Goal: Information Seeking & Learning: Learn about a topic

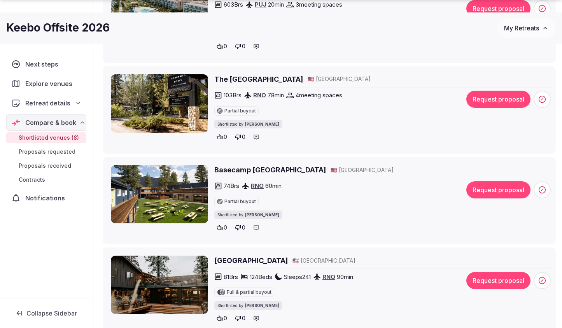
scroll to position [452, 0]
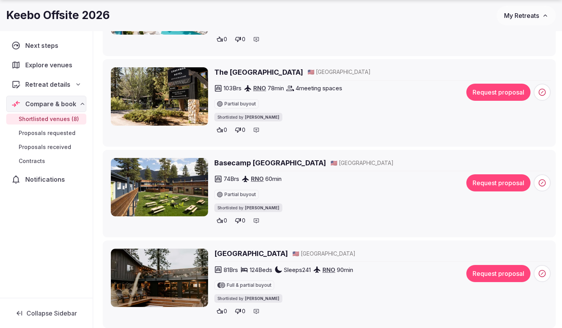
click at [239, 70] on h2 "The [GEOGRAPHIC_DATA]" at bounding box center [258, 72] width 89 height 10
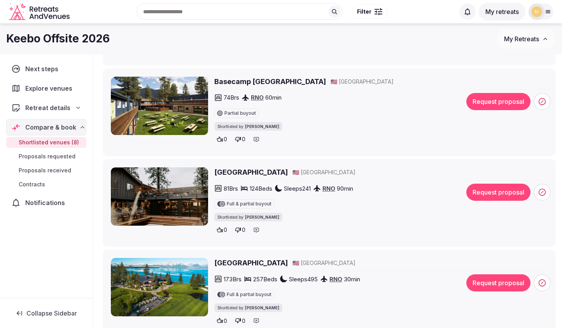
scroll to position [583, 0]
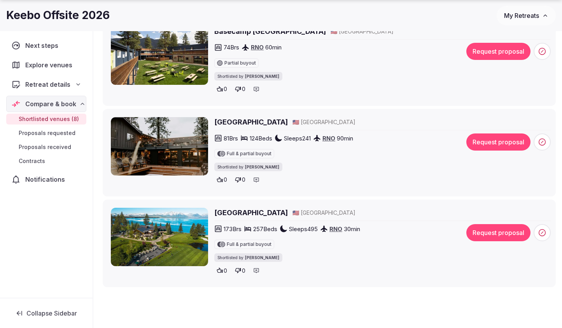
click at [248, 123] on h2 "[GEOGRAPHIC_DATA]" at bounding box center [250, 122] width 73 height 10
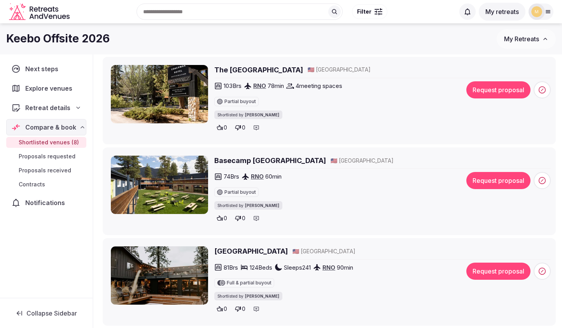
scroll to position [449, 0]
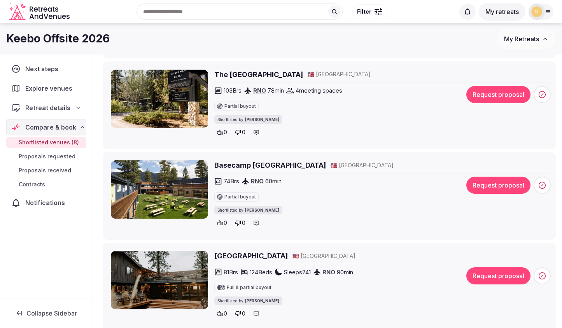
click at [249, 167] on h2 "Basecamp Tahoe South" at bounding box center [270, 165] width 112 height 10
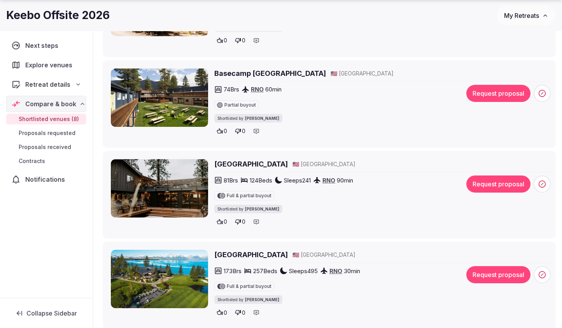
scroll to position [542, 0]
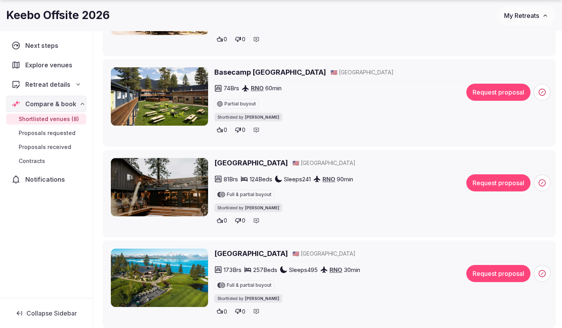
click at [224, 250] on h2 "Edgewood Tahoe Resort" at bounding box center [250, 253] width 73 height 10
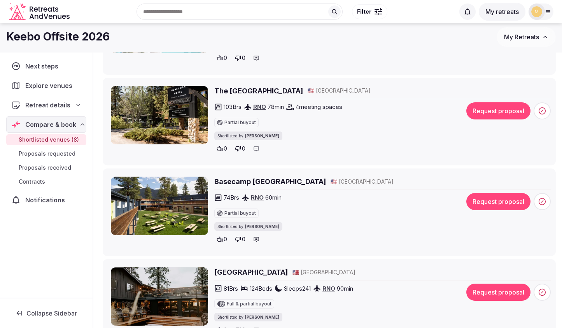
scroll to position [424, 0]
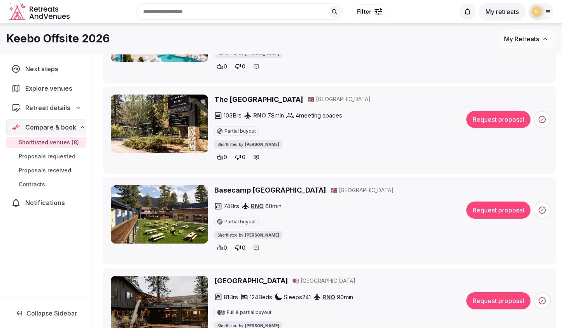
click at [241, 101] on h2 "The Coachman Hotel" at bounding box center [258, 99] width 89 height 10
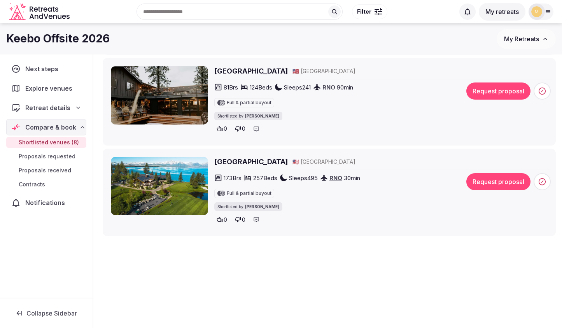
click at [262, 156] on div "Edgewood Tahoe Resort 🇺🇸 United States 173 Brs 257 Beds Sleeps 495 RNO 30 min F…" at bounding box center [329, 192] width 446 height 74
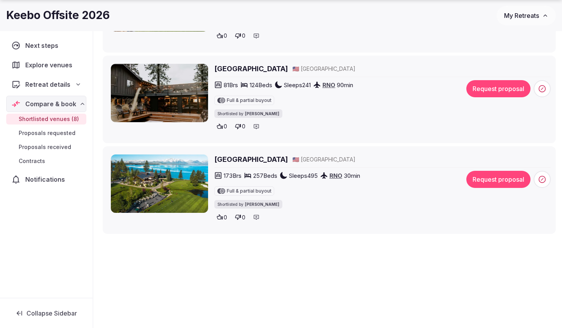
click at [262, 160] on h2 "Edgewood Tahoe Resort" at bounding box center [250, 159] width 73 height 10
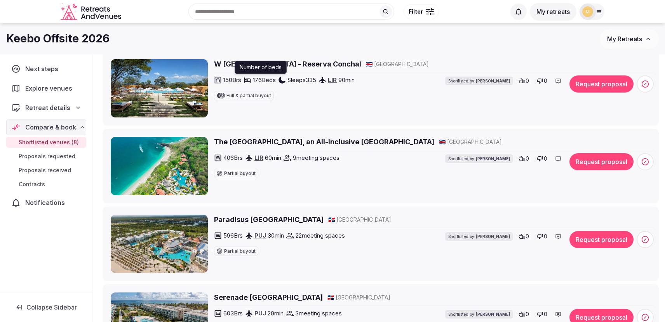
scroll to position [86, 0]
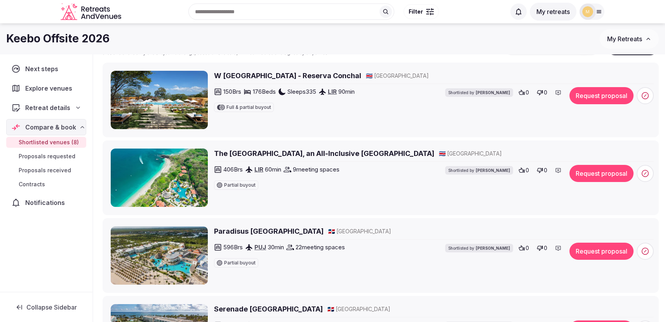
click at [266, 77] on h2 "W Costa Rica - Reserva Conchal" at bounding box center [287, 76] width 147 height 10
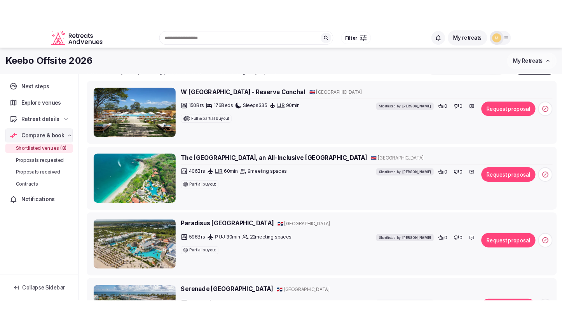
scroll to position [116, 0]
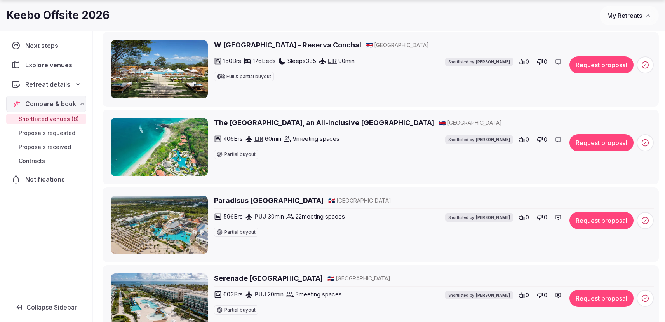
click at [359, 124] on h2 "The Westin Reserva Conchal, an All-Inclusive Golf Resort & Spa" at bounding box center [324, 123] width 220 height 10
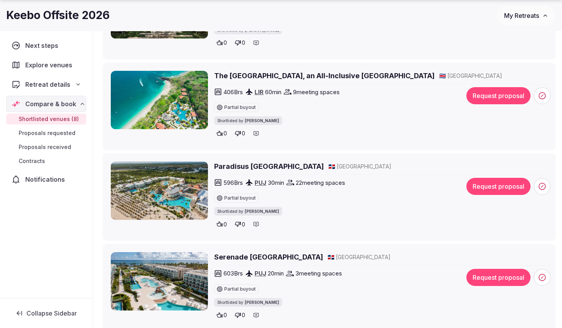
scroll to position [176, 0]
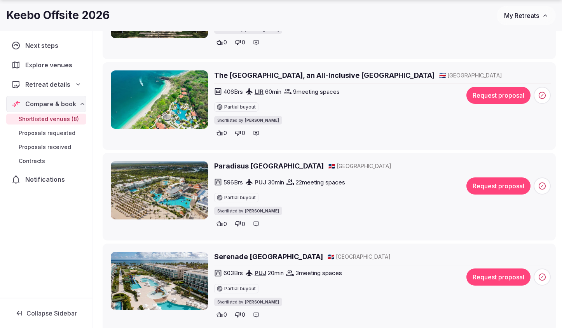
click at [303, 168] on h2 "Paradisus Palma Real Golf & Spa Resort" at bounding box center [269, 166] width 110 height 10
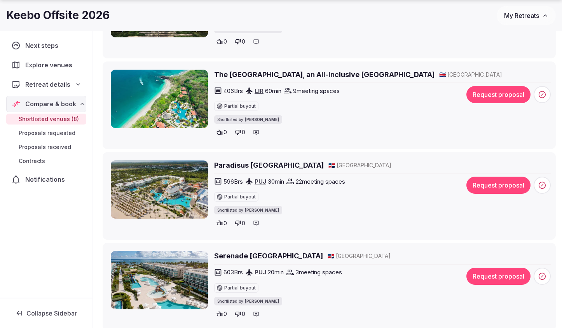
scroll to position [183, 0]
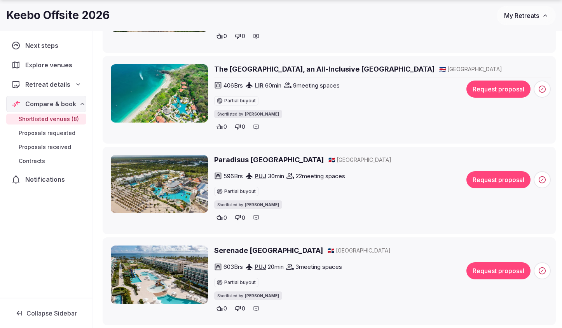
click at [311, 248] on h2 "Serenade Punta Cana Beach & Spa Resort" at bounding box center [268, 250] width 109 height 10
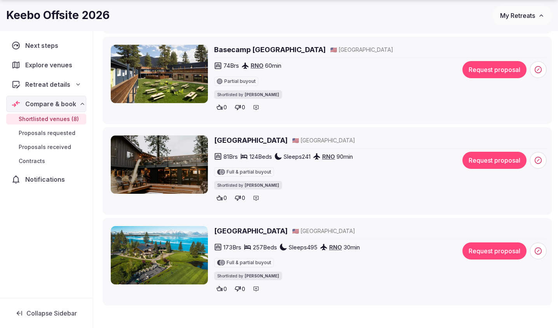
scroll to position [576, 0]
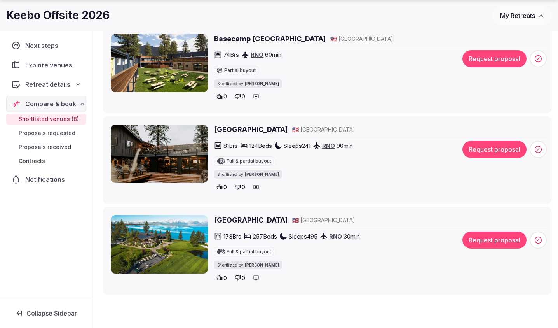
click at [245, 220] on h2 "[GEOGRAPHIC_DATA]" at bounding box center [250, 220] width 73 height 10
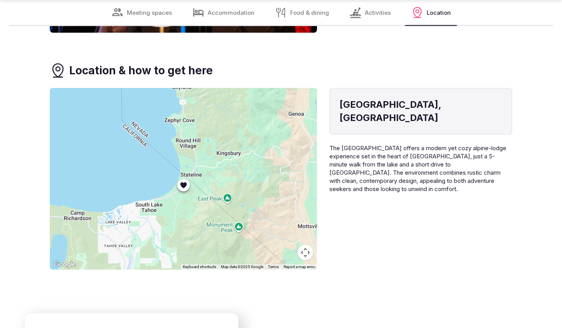
scroll to position [2034, 0]
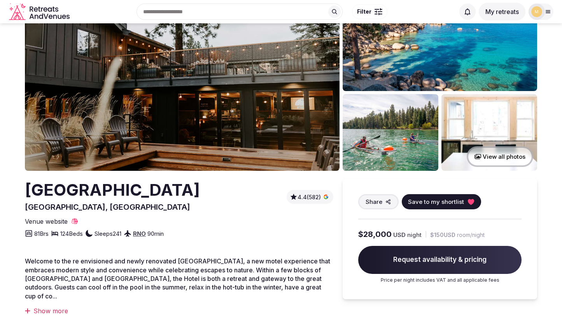
scroll to position [50, 0]
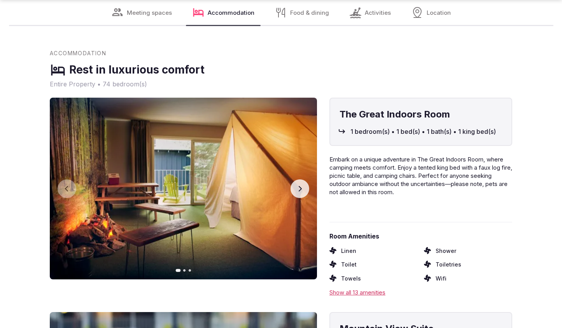
scroll to position [2180, 0]
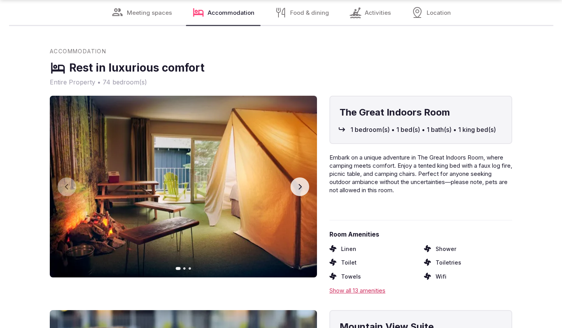
click at [302, 183] on icon "button" at bounding box center [300, 186] width 6 height 6
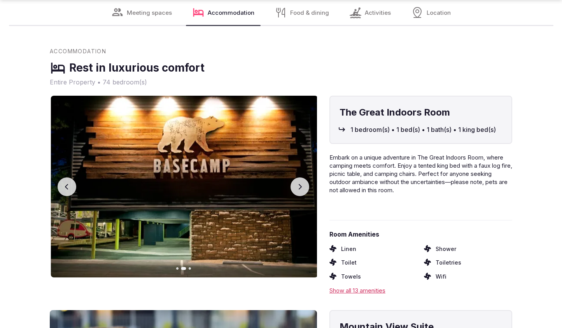
click at [301, 184] on icon "button" at bounding box center [300, 186] width 3 height 5
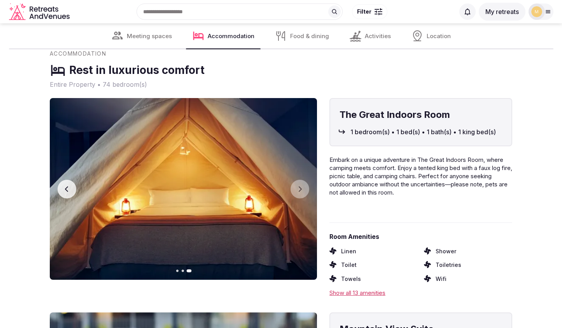
scroll to position [2167, 0]
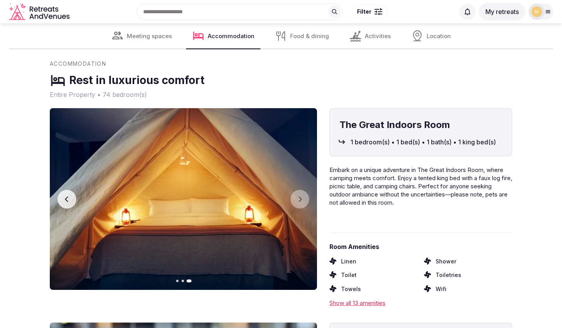
click at [60, 190] on button "Previous slide" at bounding box center [67, 199] width 19 height 19
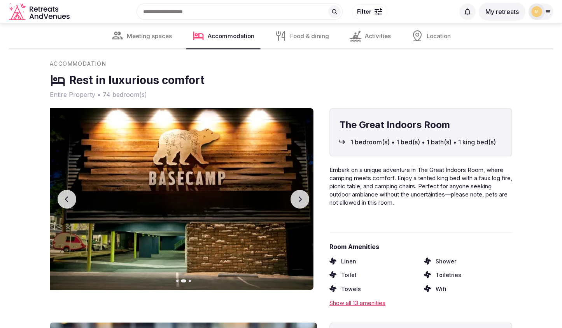
click at [60, 190] on button "Previous slide" at bounding box center [67, 199] width 19 height 19
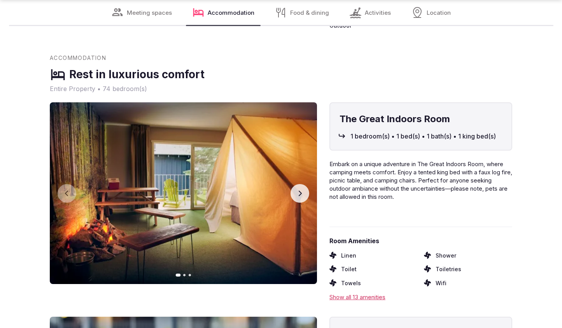
scroll to position [2186, 0]
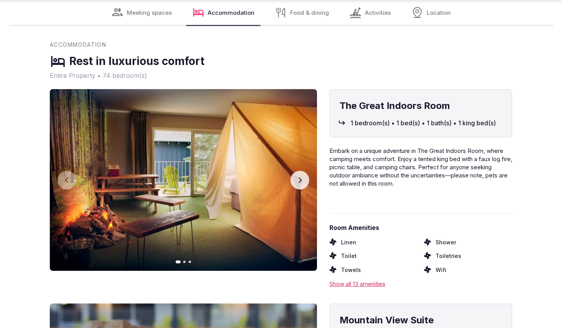
click at [302, 177] on icon "button" at bounding box center [300, 180] width 6 height 6
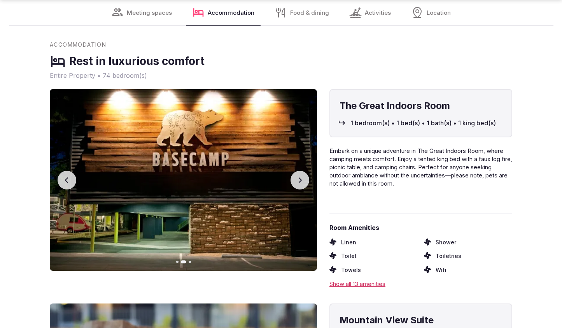
click at [63, 171] on button "Previous slide" at bounding box center [67, 180] width 19 height 19
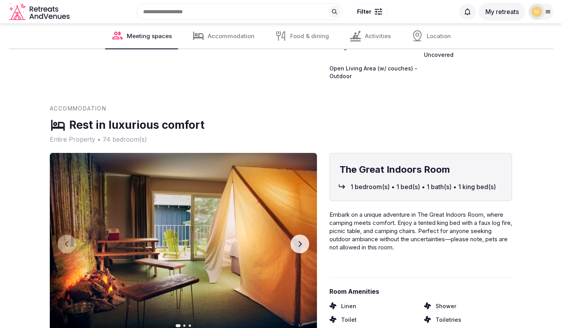
scroll to position [2106, 0]
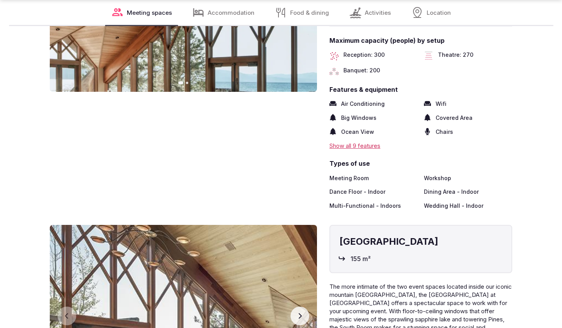
scroll to position [1610, 0]
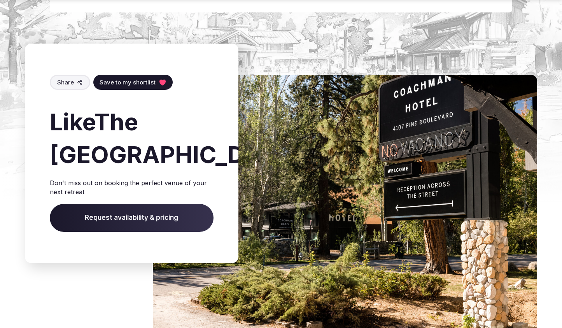
scroll to position [2299, 0]
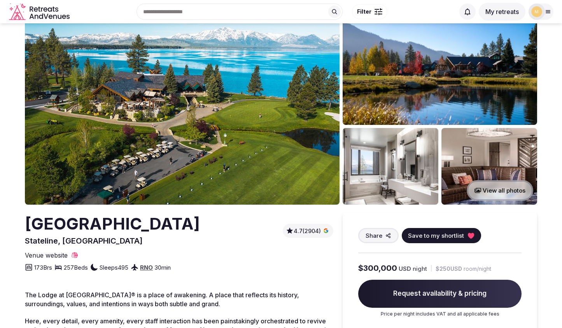
scroll to position [23, 0]
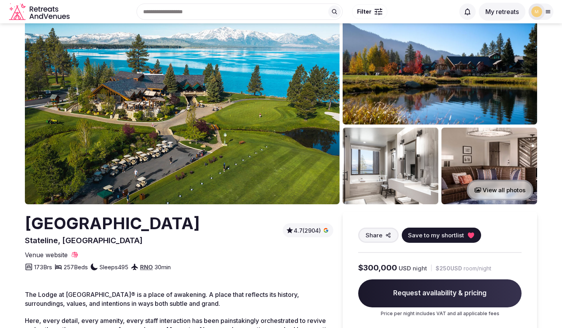
click at [189, 163] on img at bounding box center [182, 110] width 314 height 189
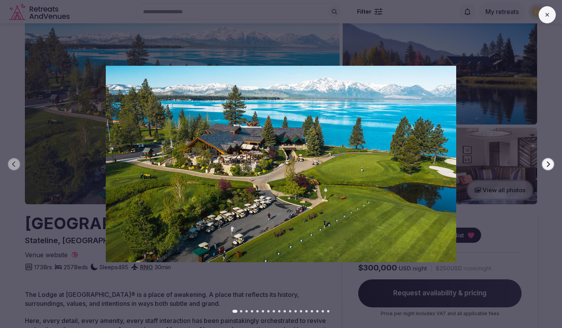
click at [548, 162] on icon "button" at bounding box center [548, 164] width 6 height 6
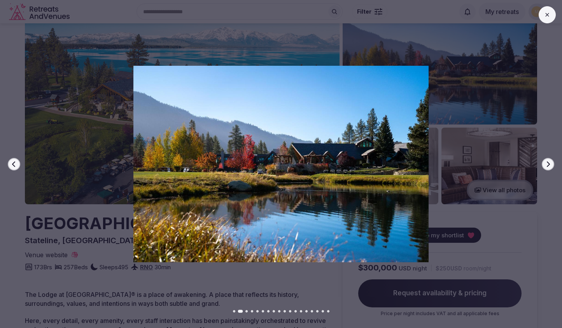
click at [548, 162] on icon "button" at bounding box center [548, 164] width 6 height 6
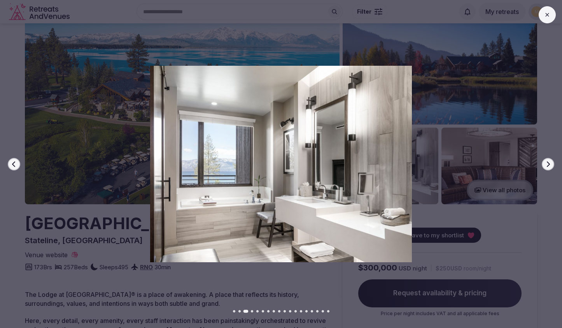
click at [548, 162] on icon "button" at bounding box center [548, 164] width 6 height 6
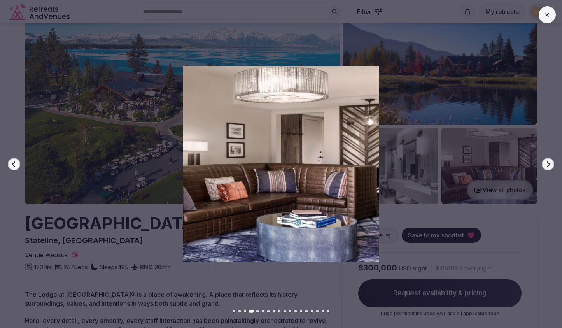
click at [548, 162] on icon "button" at bounding box center [548, 164] width 6 height 6
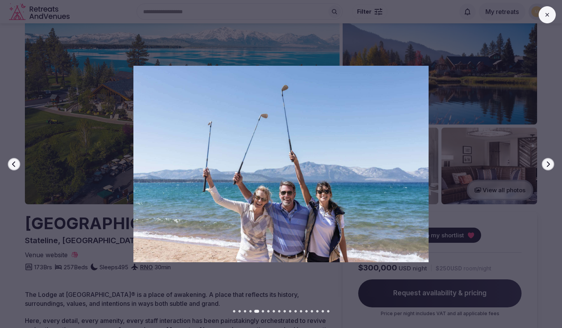
click at [548, 162] on icon "button" at bounding box center [548, 164] width 6 height 6
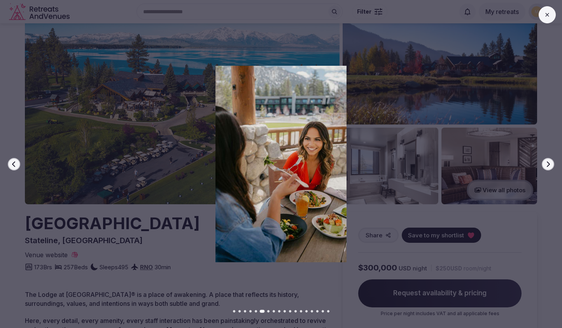
click at [548, 162] on icon "button" at bounding box center [547, 163] width 3 height 5
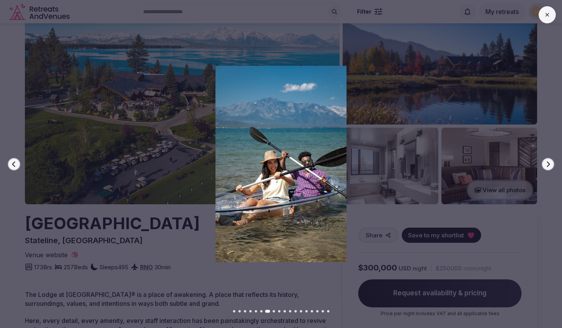
click at [546, 163] on icon "button" at bounding box center [548, 164] width 6 height 6
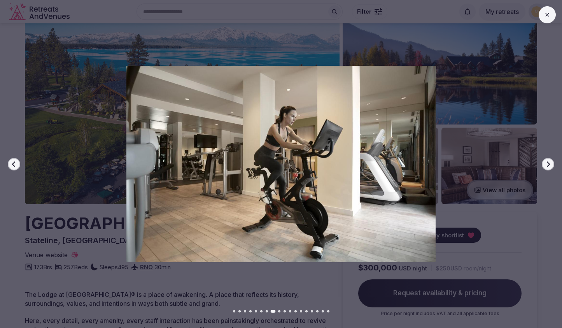
click at [546, 163] on icon "button" at bounding box center [548, 164] width 6 height 6
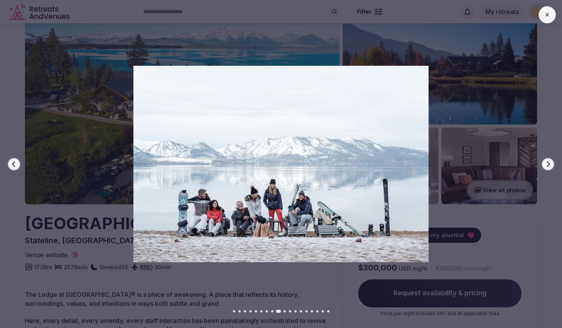
click at [546, 163] on icon "button" at bounding box center [548, 164] width 6 height 6
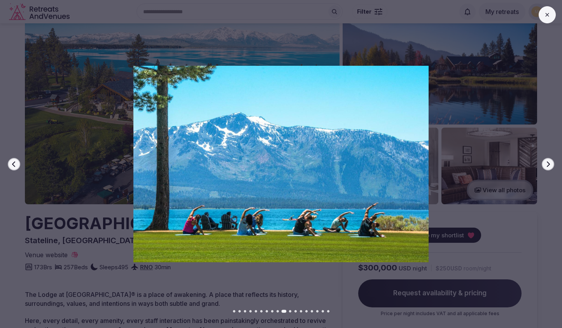
click at [546, 163] on icon "button" at bounding box center [548, 164] width 6 height 6
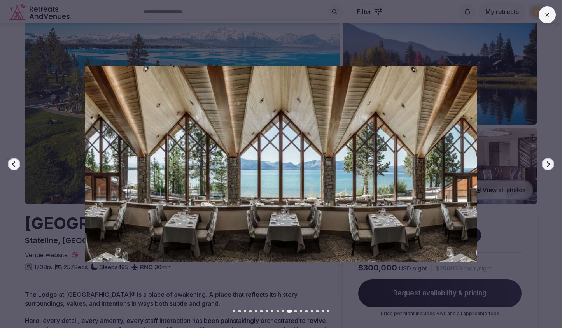
click at [546, 163] on icon "button" at bounding box center [548, 164] width 6 height 6
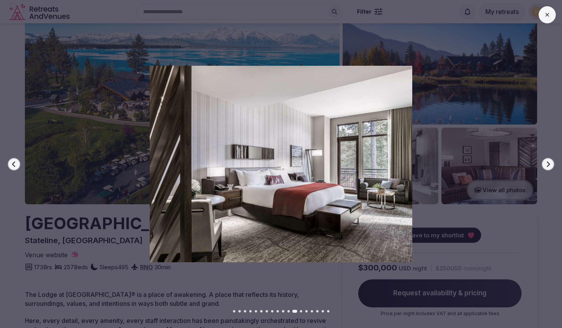
click at [546, 163] on icon "button" at bounding box center [548, 164] width 6 height 6
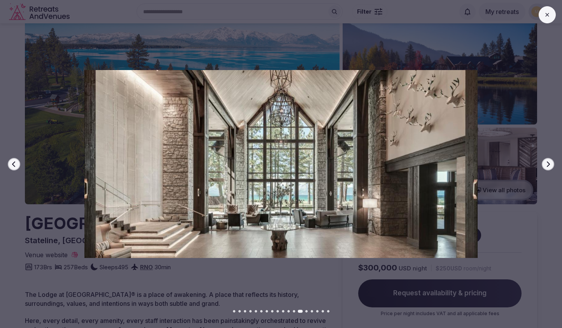
click at [546, 163] on icon "button" at bounding box center [548, 164] width 6 height 6
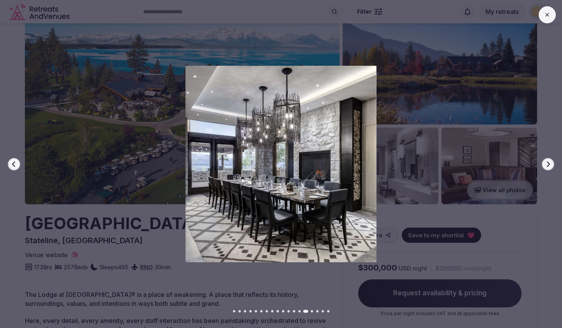
click at [546, 163] on icon "button" at bounding box center [548, 164] width 6 height 6
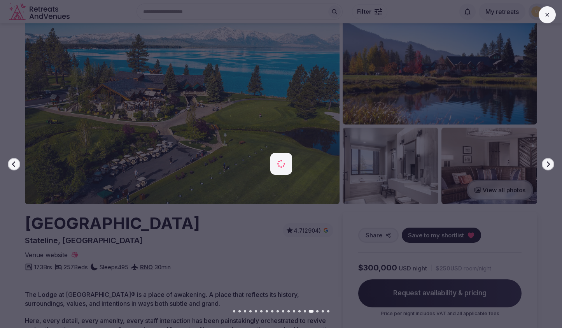
click at [546, 163] on icon "button" at bounding box center [548, 164] width 6 height 6
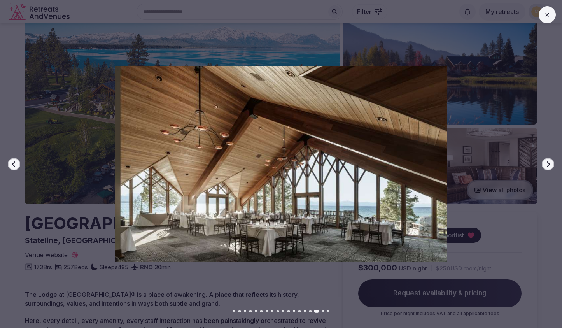
click at [546, 163] on icon "button" at bounding box center [548, 164] width 6 height 6
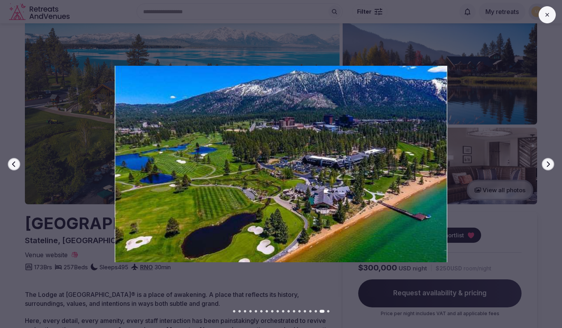
click at [546, 163] on icon "button" at bounding box center [548, 164] width 6 height 6
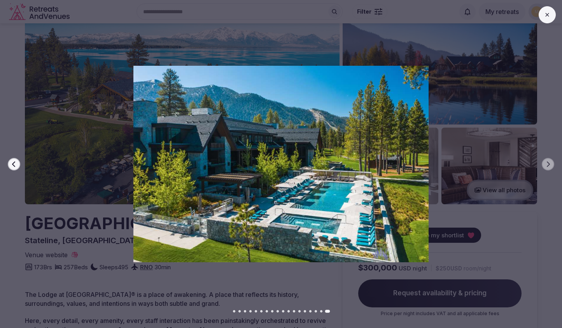
click at [494, 178] on div at bounding box center [278, 164] width 568 height 197
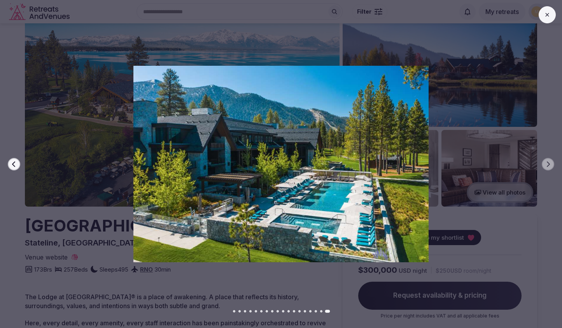
click at [552, 14] on button at bounding box center [546, 14] width 17 height 17
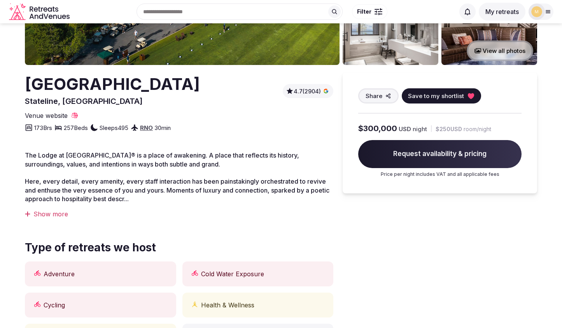
scroll to position [158, 0]
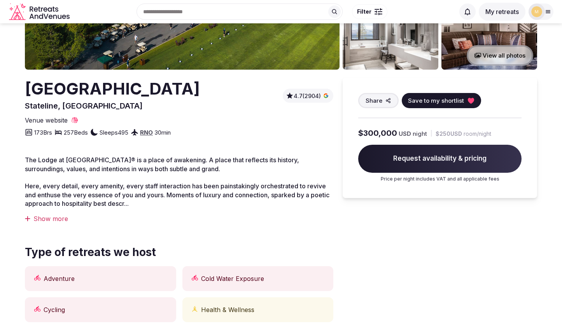
click at [58, 222] on div "Show more" at bounding box center [179, 218] width 308 height 9
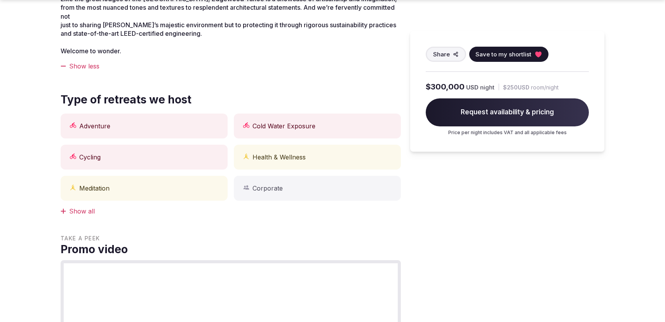
scroll to position [390, 0]
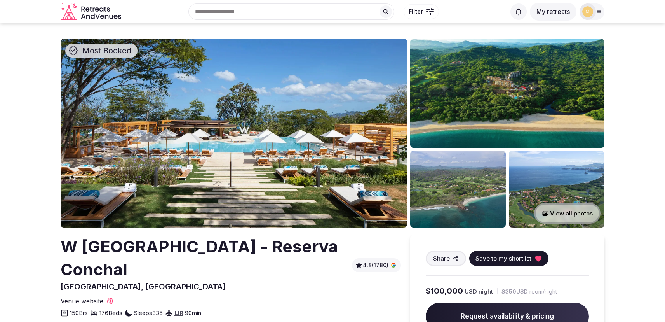
click at [549, 188] on img at bounding box center [557, 189] width 96 height 77
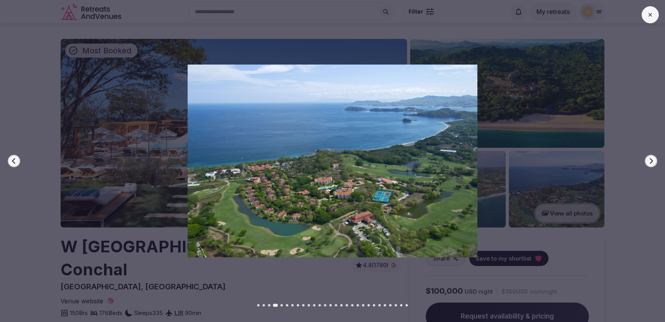
click at [652, 164] on icon "button" at bounding box center [651, 161] width 6 height 6
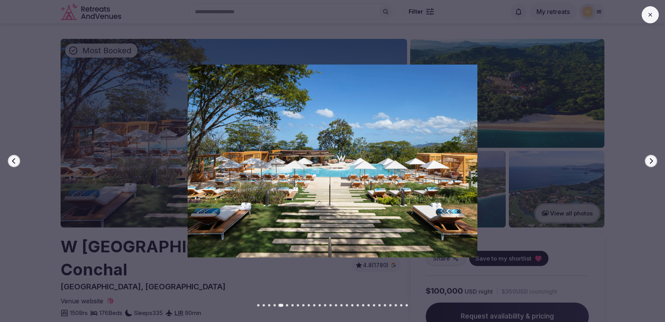
click at [653, 161] on icon "button" at bounding box center [651, 160] width 3 height 5
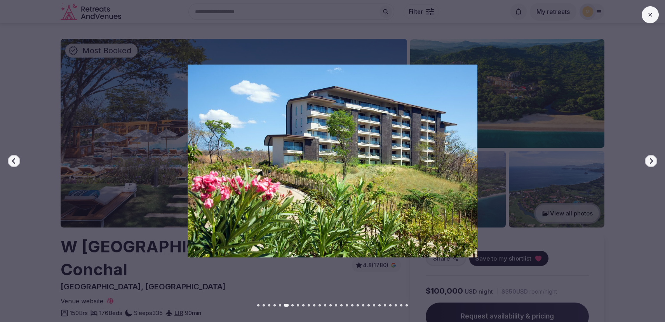
click at [653, 161] on icon "button" at bounding box center [651, 160] width 3 height 5
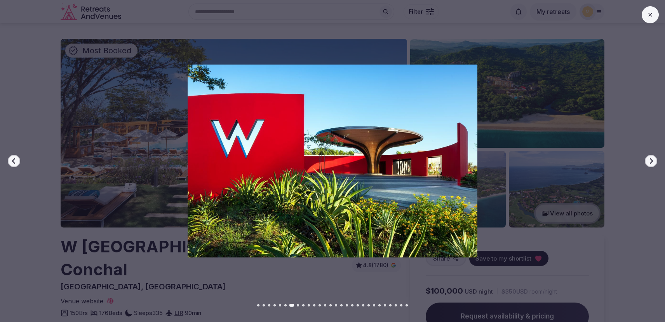
click at [653, 161] on icon "button" at bounding box center [651, 160] width 3 height 5
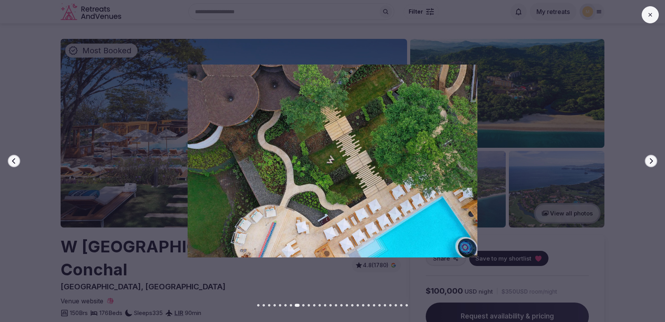
click at [653, 161] on icon "button" at bounding box center [651, 160] width 3 height 5
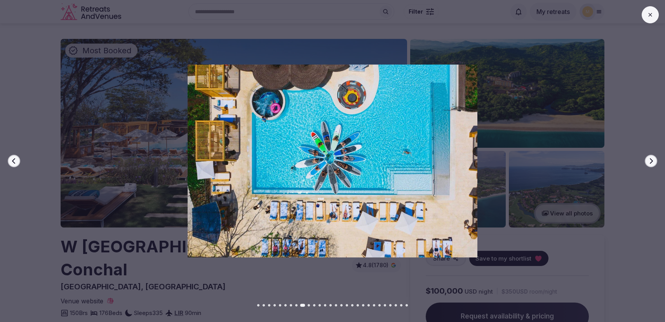
click at [653, 161] on icon "button" at bounding box center [651, 160] width 3 height 5
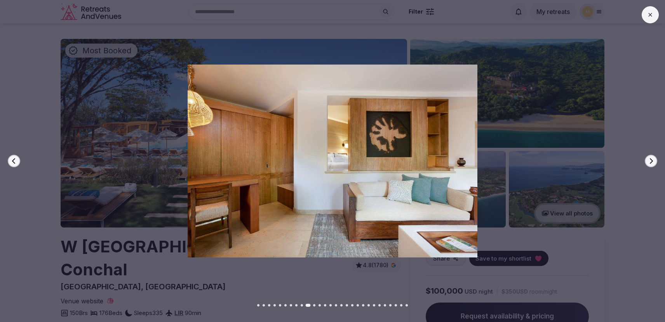
click at [653, 161] on icon "button" at bounding box center [651, 160] width 3 height 5
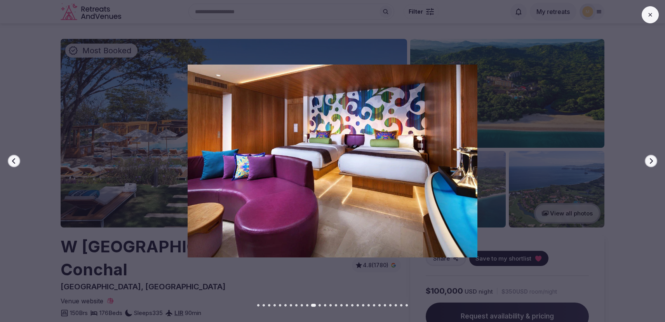
click at [622, 148] on div at bounding box center [330, 161] width 672 height 193
click at [648, 15] on icon at bounding box center [651, 15] width 6 height 6
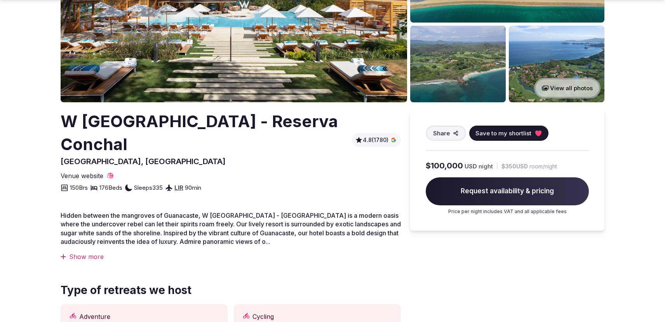
scroll to position [127, 0]
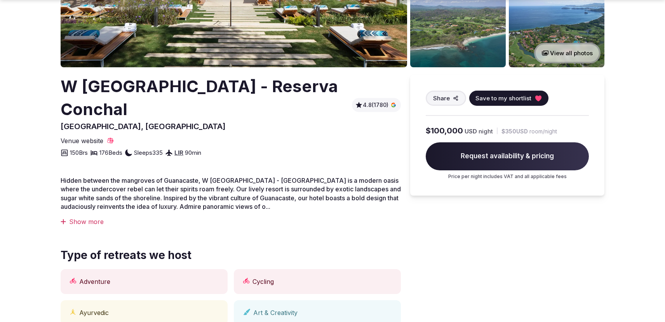
click at [99, 217] on div "Show more" at bounding box center [231, 221] width 340 height 9
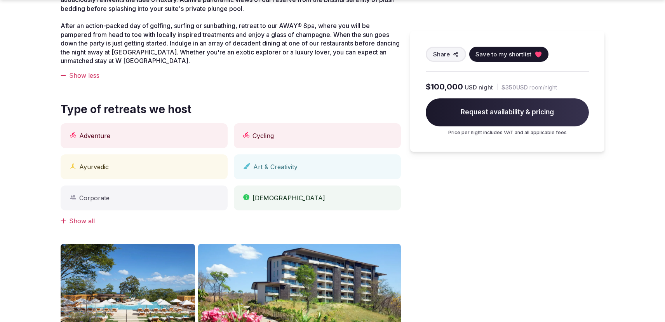
scroll to position [382, 0]
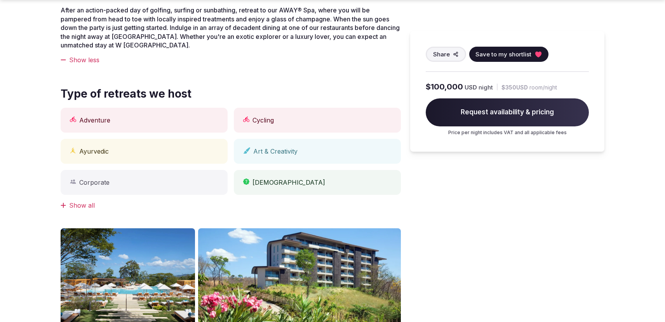
click at [85, 201] on div "Show all" at bounding box center [231, 205] width 340 height 9
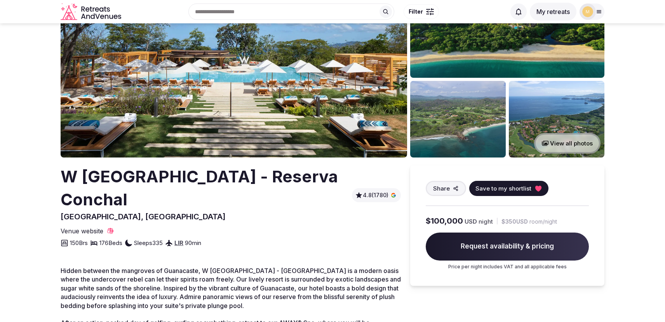
scroll to position [0, 0]
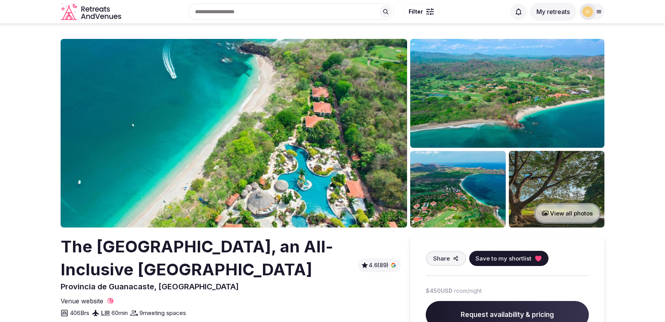
click at [360, 169] on img at bounding box center [234, 133] width 347 height 189
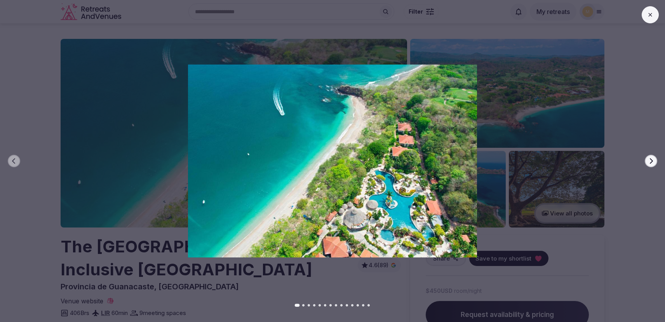
click at [655, 160] on button "Next slide" at bounding box center [651, 161] width 12 height 12
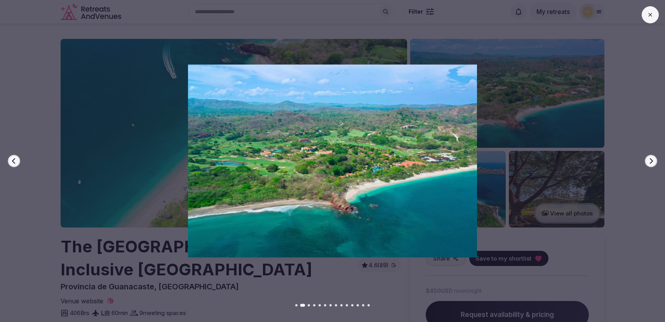
click at [655, 160] on button "Next slide" at bounding box center [651, 161] width 12 height 12
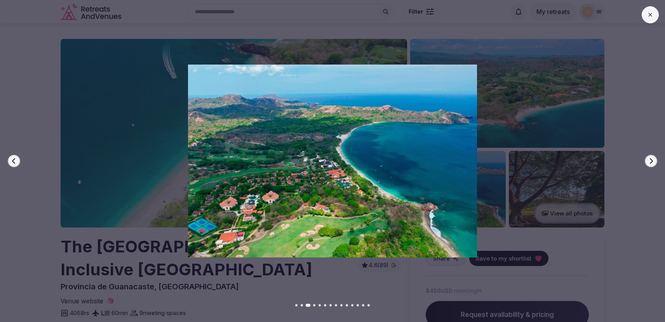
click at [655, 160] on button "Next slide" at bounding box center [651, 161] width 12 height 12
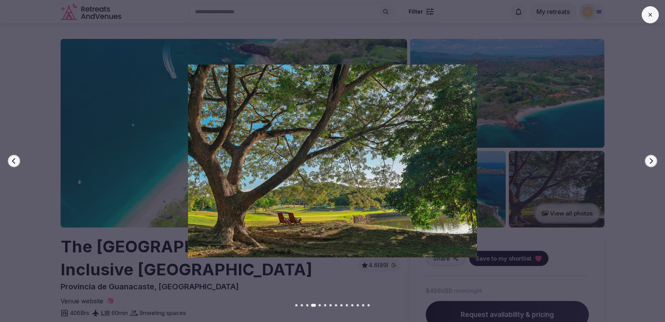
click at [655, 160] on button "Next slide" at bounding box center [651, 161] width 12 height 12
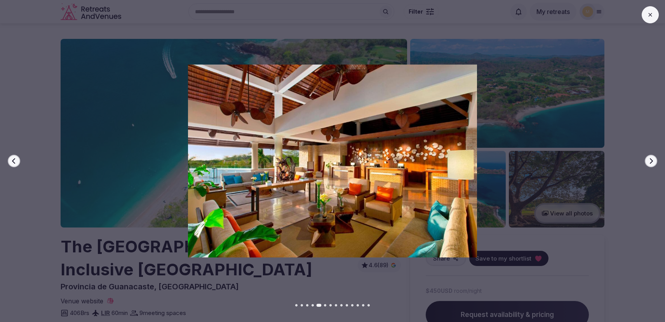
click at [655, 160] on button "Next slide" at bounding box center [651, 161] width 12 height 12
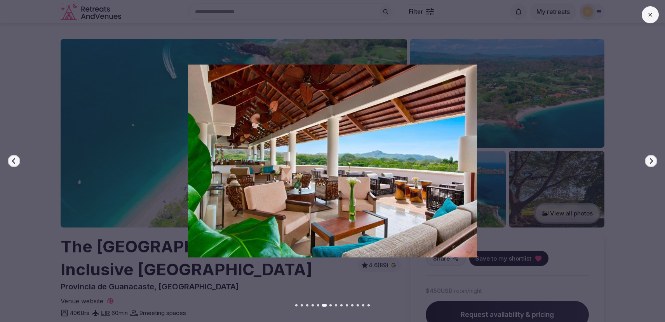
click at [655, 160] on button "Next slide" at bounding box center [651, 161] width 12 height 12
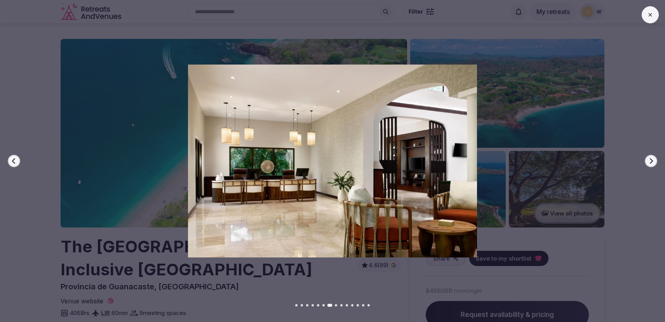
click at [655, 160] on button "Next slide" at bounding box center [651, 161] width 12 height 12
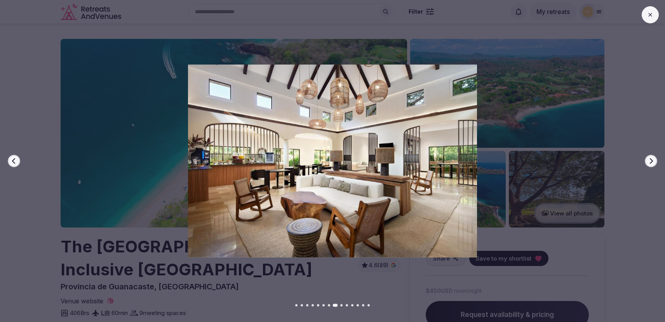
click at [655, 160] on button "Next slide" at bounding box center [651, 161] width 12 height 12
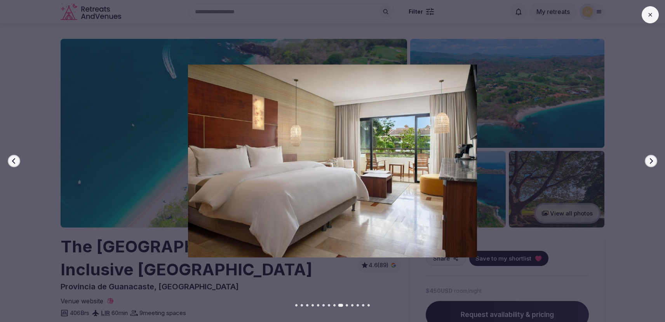
click at [655, 160] on button "Next slide" at bounding box center [651, 161] width 12 height 12
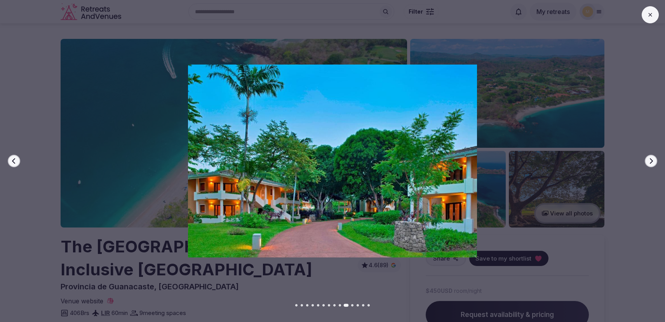
click at [655, 160] on button "Next slide" at bounding box center [651, 161] width 12 height 12
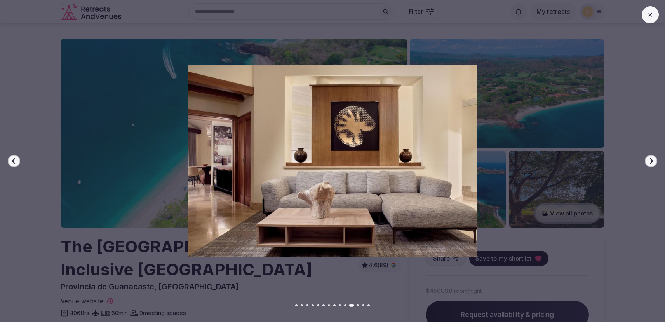
click at [655, 160] on button "Next slide" at bounding box center [651, 161] width 12 height 12
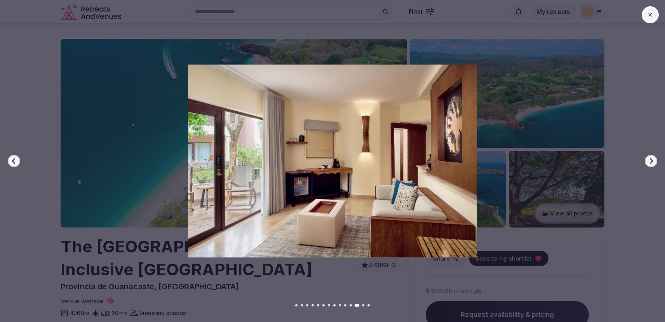
click at [655, 160] on button "Next slide" at bounding box center [651, 161] width 12 height 12
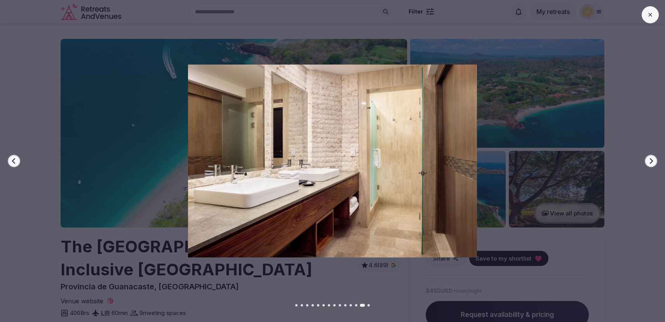
click at [655, 160] on button "Next slide" at bounding box center [651, 161] width 12 height 12
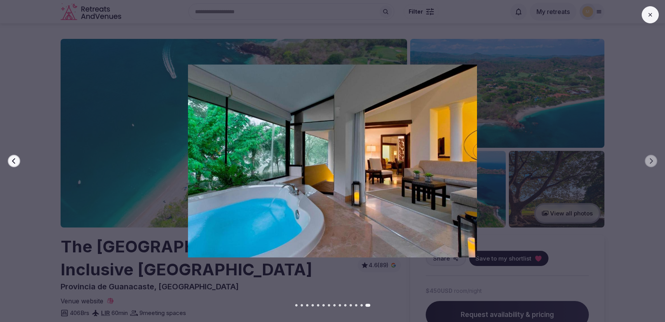
click at [633, 160] on div at bounding box center [330, 161] width 672 height 193
click at [655, 17] on button at bounding box center [650, 14] width 17 height 17
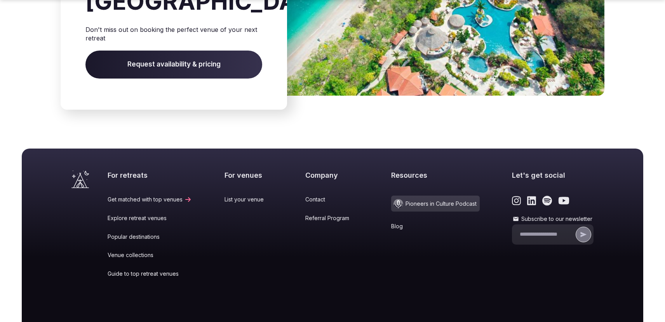
scroll to position [1265, 0]
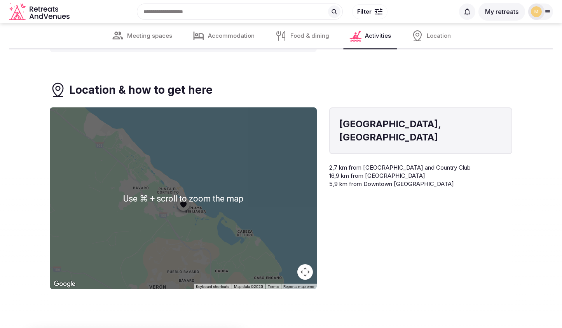
scroll to position [1941, 0]
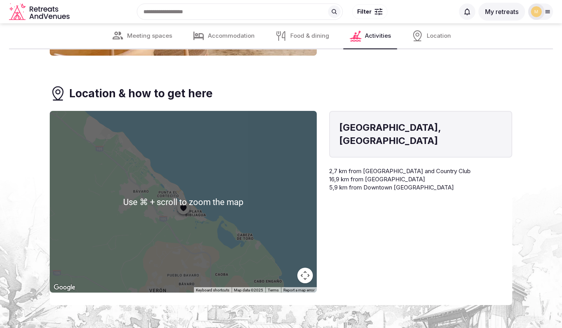
click at [266, 208] on div at bounding box center [183, 202] width 267 height 182
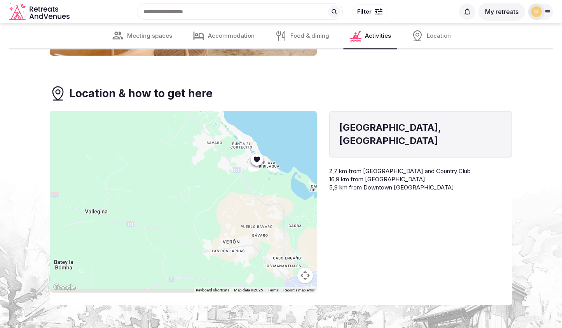
drag, startPoint x: 220, startPoint y: 219, endPoint x: 301, endPoint y: 168, distance: 96.1
click at [301, 168] on div at bounding box center [183, 202] width 267 height 182
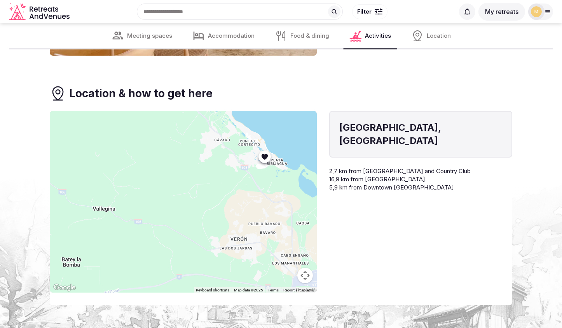
drag, startPoint x: 244, startPoint y: 194, endPoint x: 243, endPoint y: 189, distance: 5.6
click at [243, 190] on div at bounding box center [183, 202] width 267 height 182
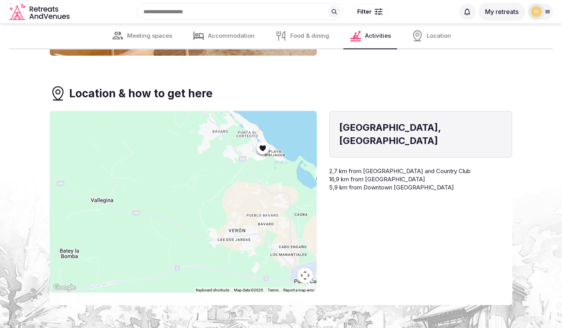
click at [305, 267] on button "Map camera controls" at bounding box center [305, 275] width 16 height 16
click at [286, 275] on div at bounding box center [183, 202] width 267 height 182
click at [287, 270] on button "Zoom out" at bounding box center [286, 275] width 16 height 16
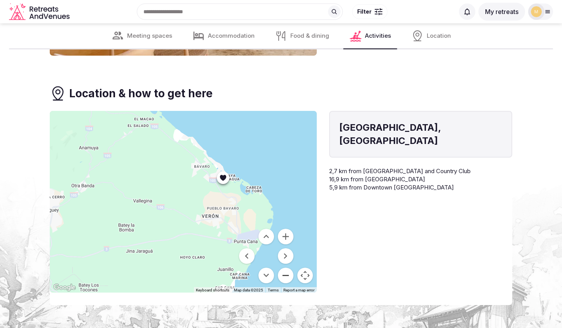
click at [287, 267] on button "Zoom out" at bounding box center [286, 275] width 16 height 16
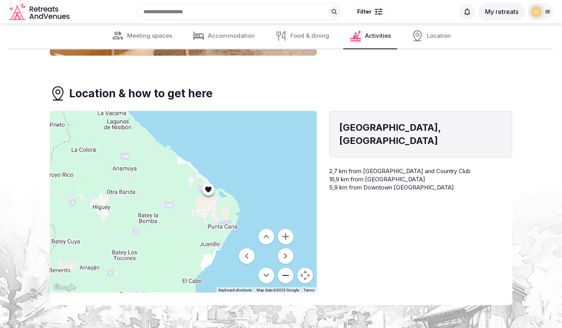
click at [287, 267] on button "Zoom out" at bounding box center [286, 275] width 16 height 16
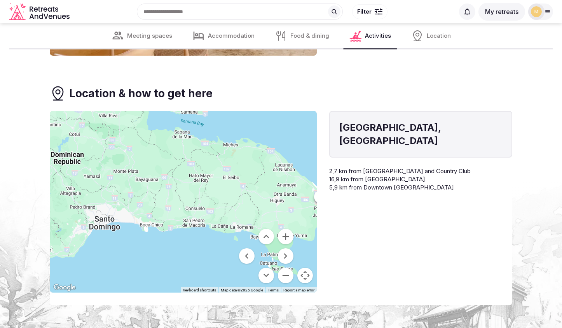
drag, startPoint x: 189, startPoint y: 192, endPoint x: 240, endPoint y: 189, distance: 51.4
click at [240, 189] on div at bounding box center [183, 202] width 267 height 182
click at [286, 267] on button "Zoom out" at bounding box center [286, 275] width 16 height 16
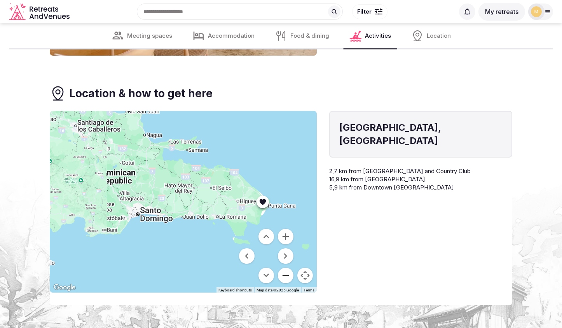
click at [286, 267] on button "Zoom out" at bounding box center [286, 275] width 16 height 16
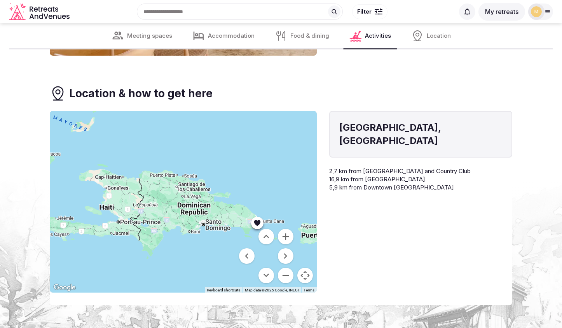
drag, startPoint x: 183, startPoint y: 227, endPoint x: 207, endPoint y: 236, distance: 25.3
click at [206, 236] on div at bounding box center [183, 202] width 267 height 182
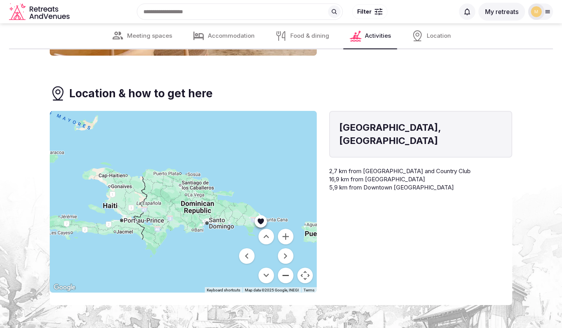
click at [286, 267] on button "Zoom out" at bounding box center [286, 275] width 16 height 16
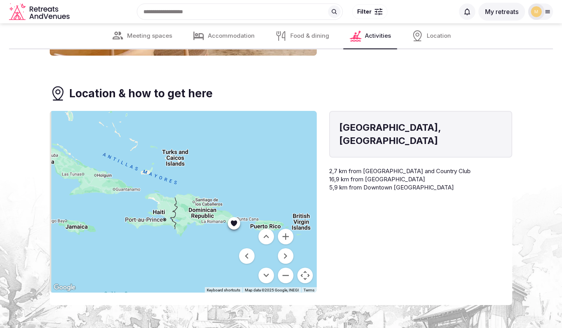
drag, startPoint x: 180, startPoint y: 220, endPoint x: 193, endPoint y: 224, distance: 14.0
click at [195, 229] on div at bounding box center [183, 202] width 267 height 182
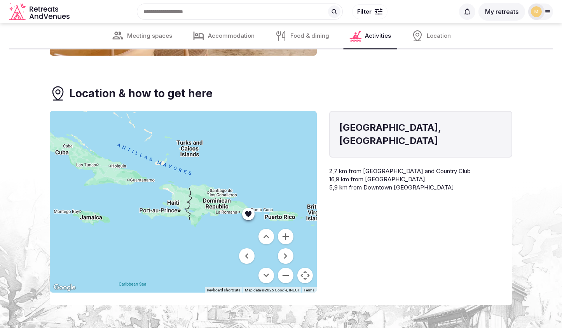
drag, startPoint x: 175, startPoint y: 197, endPoint x: 179, endPoint y: 196, distance: 4.3
click at [179, 196] on div at bounding box center [183, 202] width 267 height 182
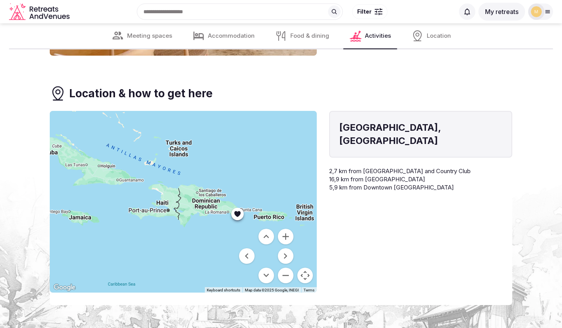
drag, startPoint x: 186, startPoint y: 193, endPoint x: 174, endPoint y: 193, distance: 11.7
click at [174, 193] on div at bounding box center [183, 202] width 267 height 182
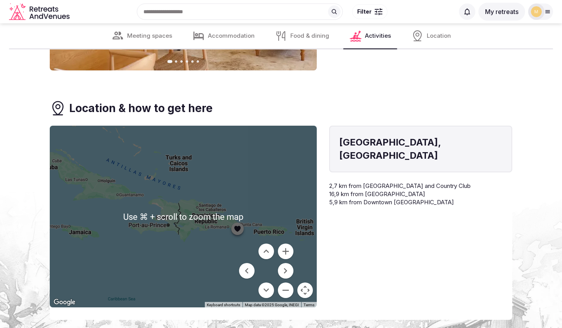
scroll to position [1924, 0]
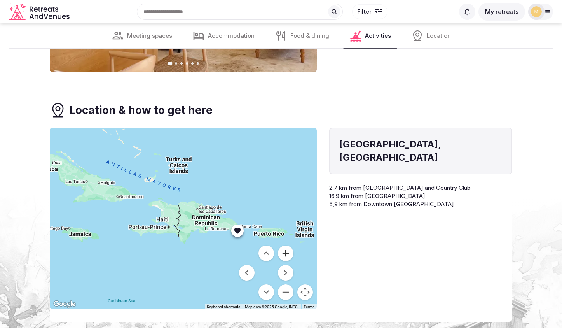
click at [286, 245] on button "Zoom in" at bounding box center [286, 253] width 16 height 16
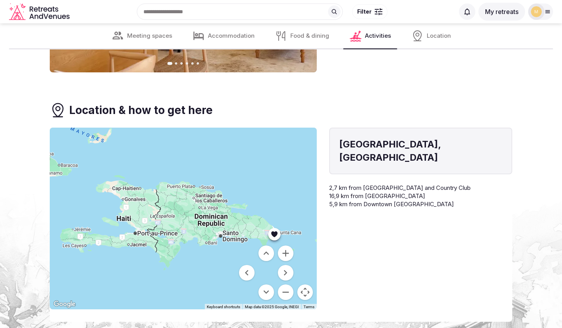
drag, startPoint x: 251, startPoint y: 224, endPoint x: 243, endPoint y: 223, distance: 8.2
click at [243, 223] on div at bounding box center [183, 218] width 267 height 182
click at [285, 245] on button "Zoom in" at bounding box center [286, 253] width 16 height 16
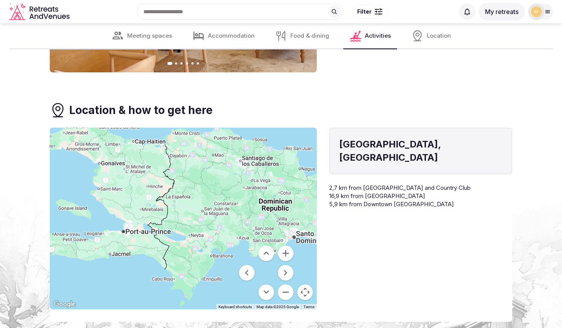
drag, startPoint x: 144, startPoint y: 235, endPoint x: 183, endPoint y: 218, distance: 42.0
click at [183, 218] on div at bounding box center [183, 218] width 267 height 182
click at [285, 284] on button "Zoom out" at bounding box center [286, 292] width 16 height 16
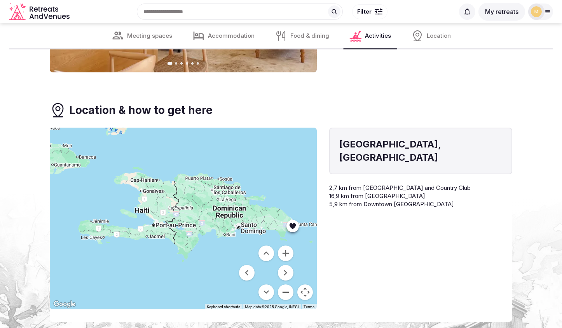
click at [285, 284] on button "Zoom out" at bounding box center [286, 292] width 16 height 16
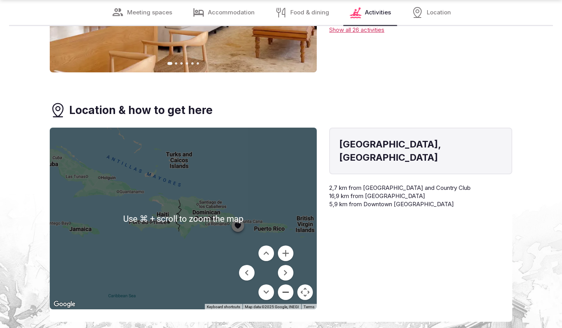
scroll to position [1942, 0]
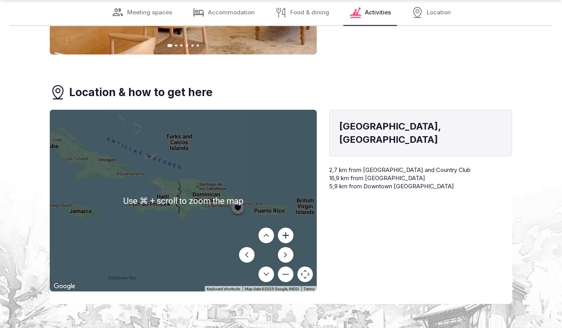
click at [285, 228] on button "Zoom in" at bounding box center [286, 235] width 16 height 16
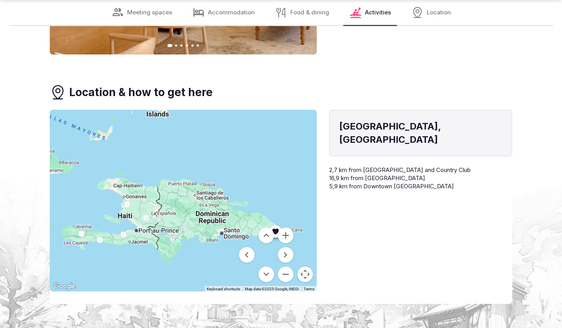
drag, startPoint x: 195, startPoint y: 177, endPoint x: 178, endPoint y: 201, distance: 28.9
click at [178, 201] on div at bounding box center [183, 201] width 267 height 182
click at [285, 267] on button "Zoom out" at bounding box center [286, 274] width 16 height 16
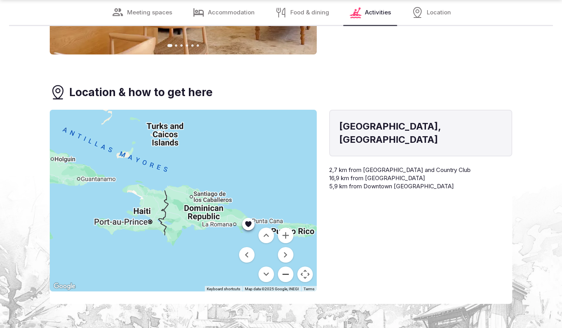
click at [285, 267] on button "Zoom out" at bounding box center [286, 274] width 16 height 16
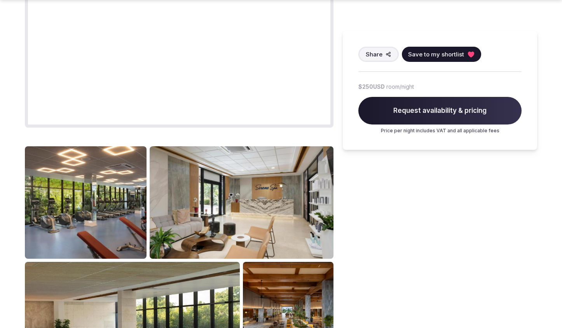
scroll to position [641, 0]
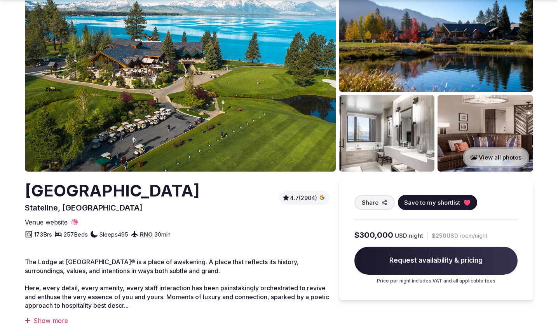
scroll to position [59, 0]
